Goal: Find specific page/section: Find specific page/section

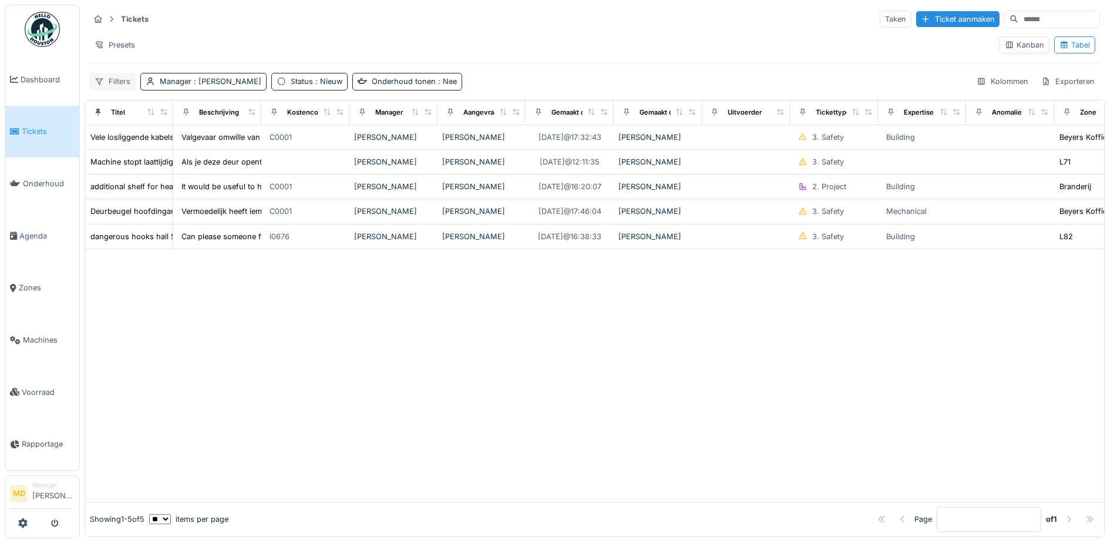
click at [117, 80] on div "Filters" at bounding box center [112, 81] width 46 height 17
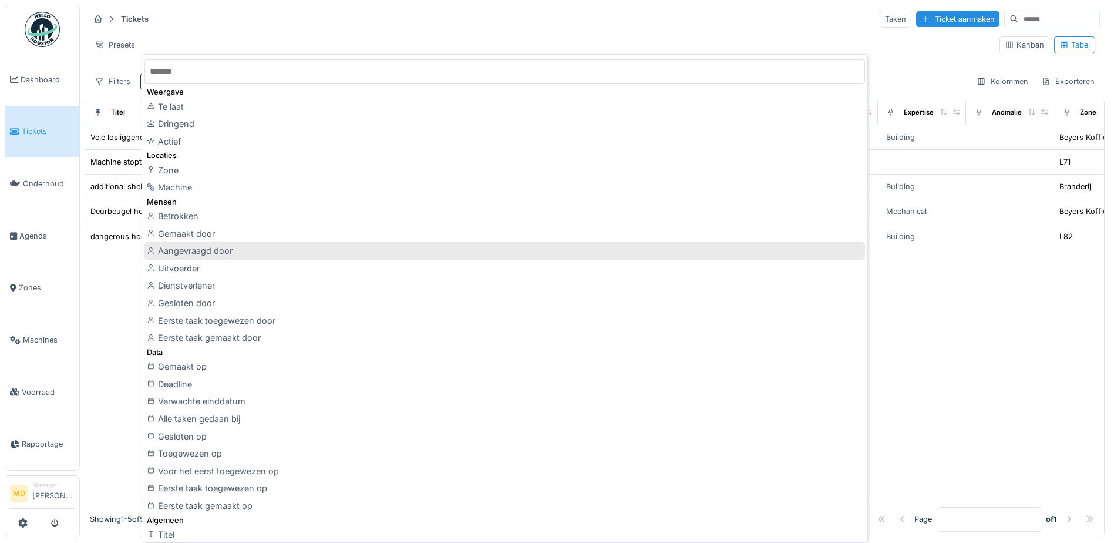
click at [221, 248] on div "Aangevraagd door" at bounding box center [504, 251] width 720 height 18
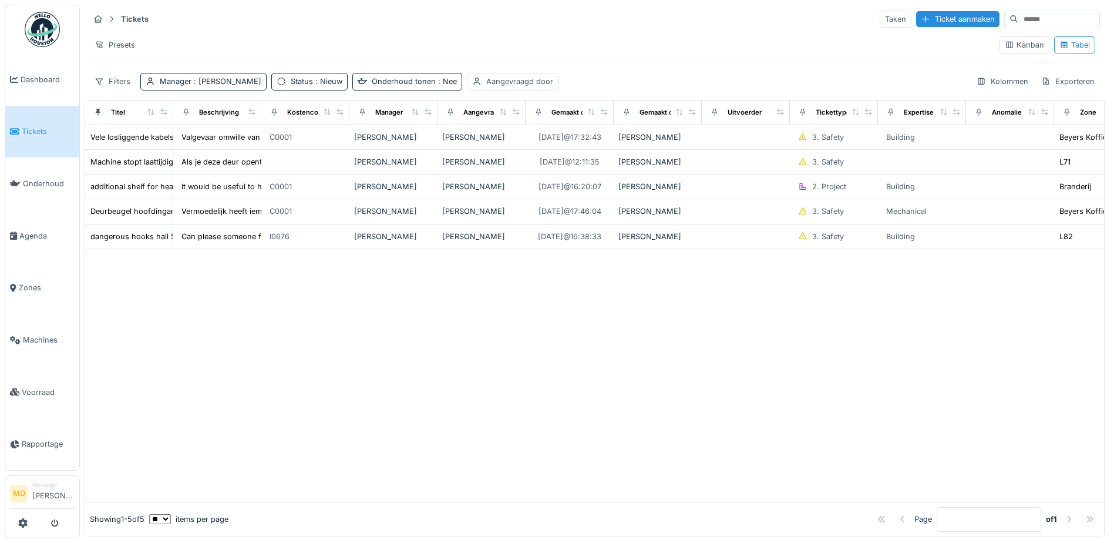
click at [111, 18] on icon at bounding box center [111, 19] width 9 height 8
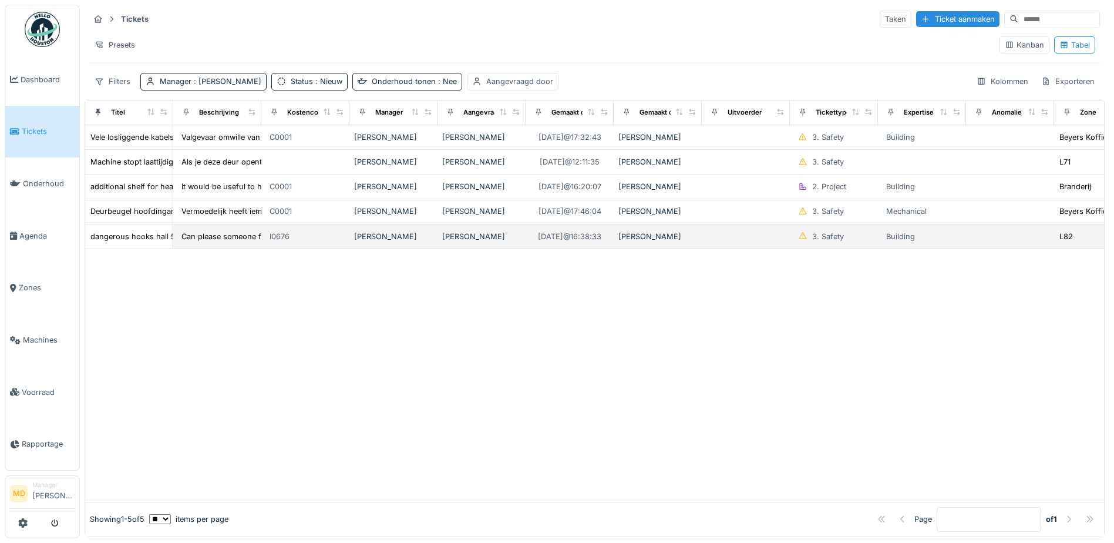
scroll to position [8, 0]
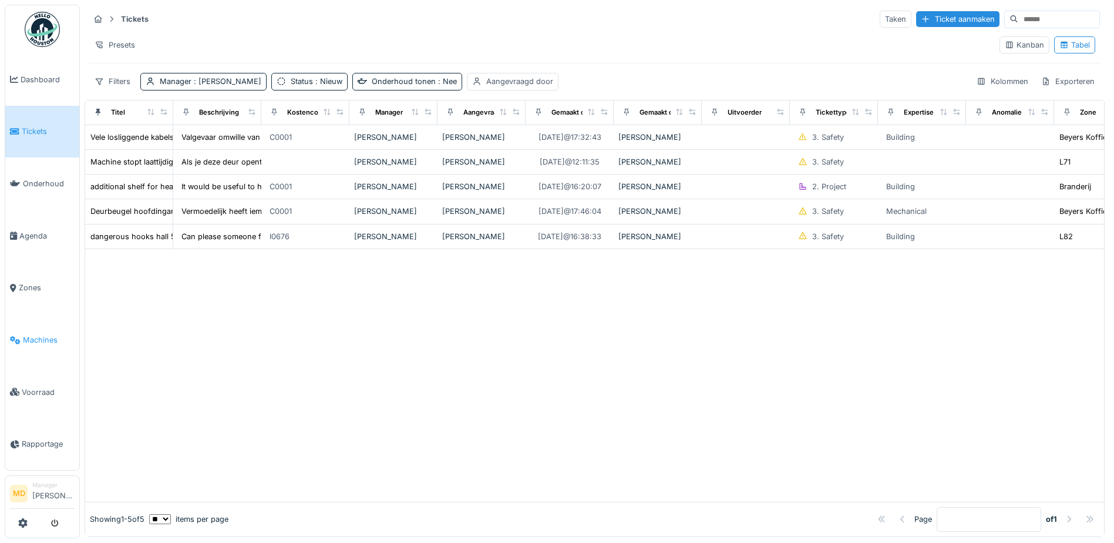
click at [45, 334] on span "Machines" at bounding box center [49, 339] width 52 height 11
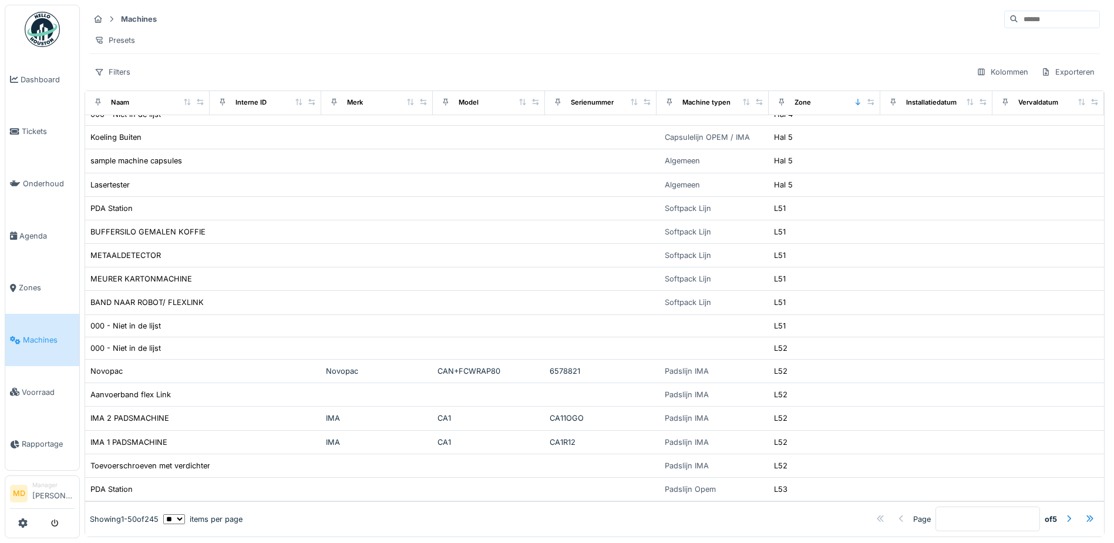
scroll to position [8, 0]
